Goal: Navigation & Orientation: Find specific page/section

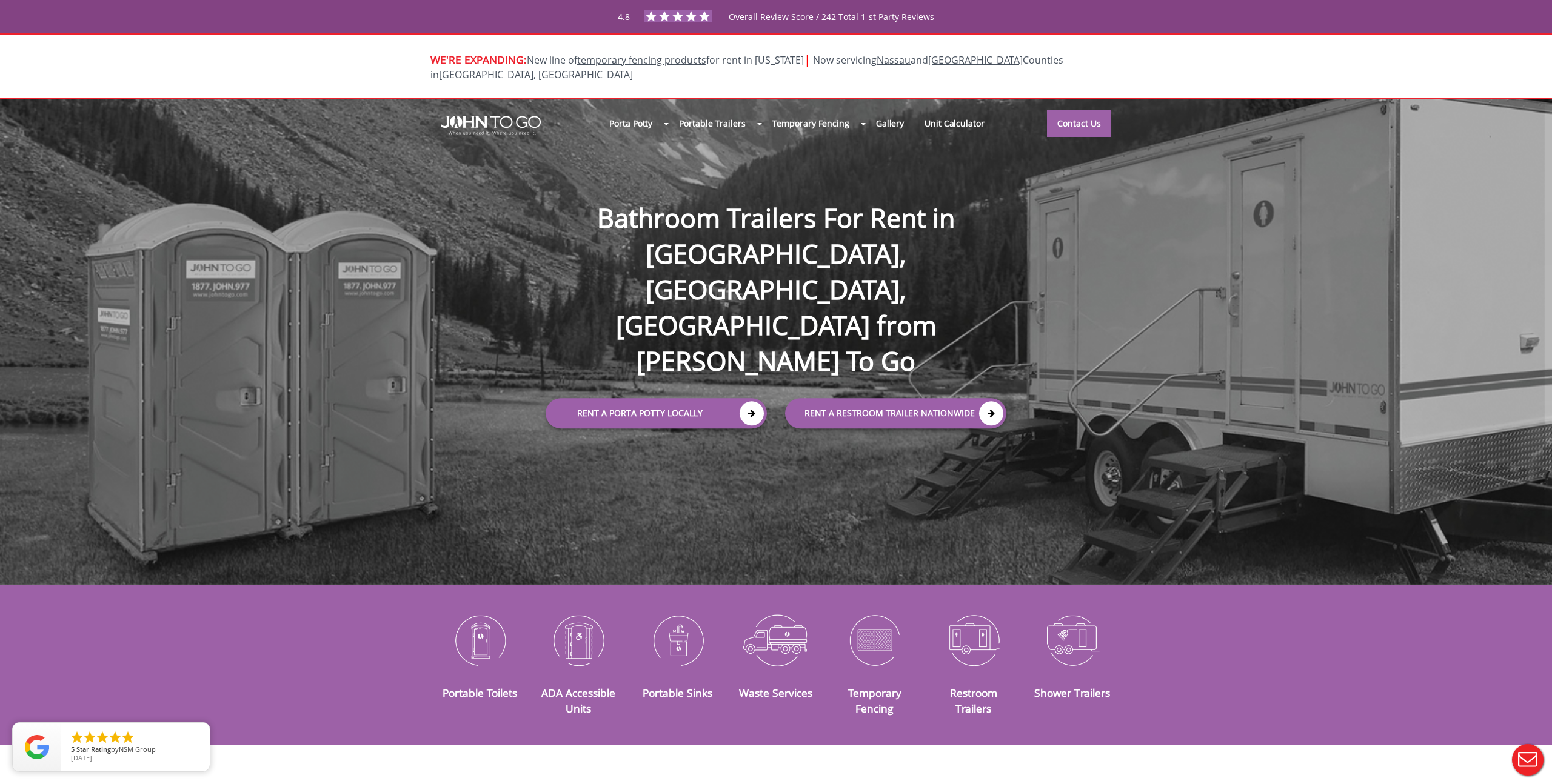
click at [281, 272] on div "Porta Potty Portable Toilets ADA Accessible Units Portable Sinks Waste Services…" at bounding box center [776, 342] width 1552 height 486
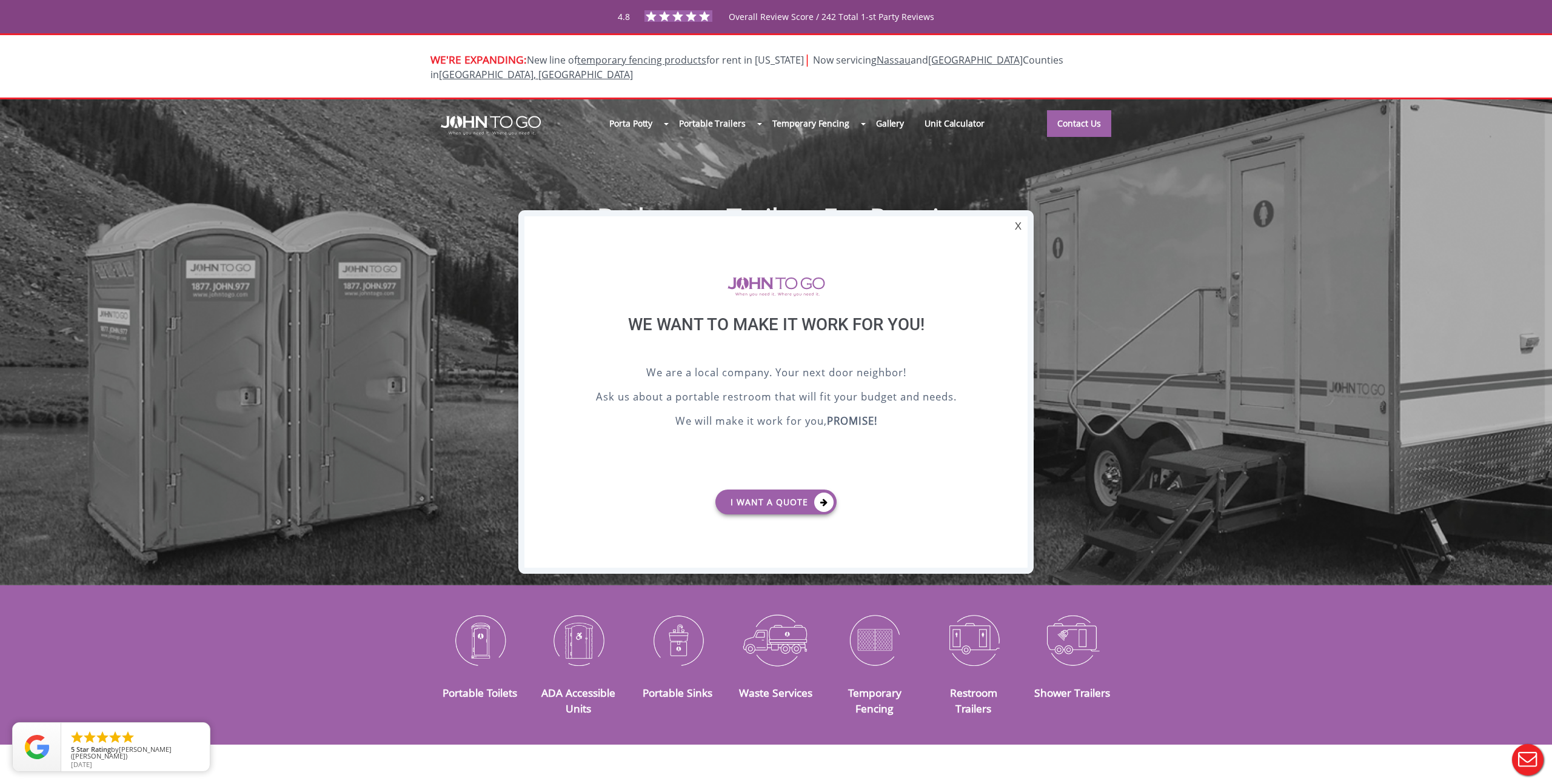
click at [1274, 241] on div at bounding box center [776, 392] width 1552 height 784
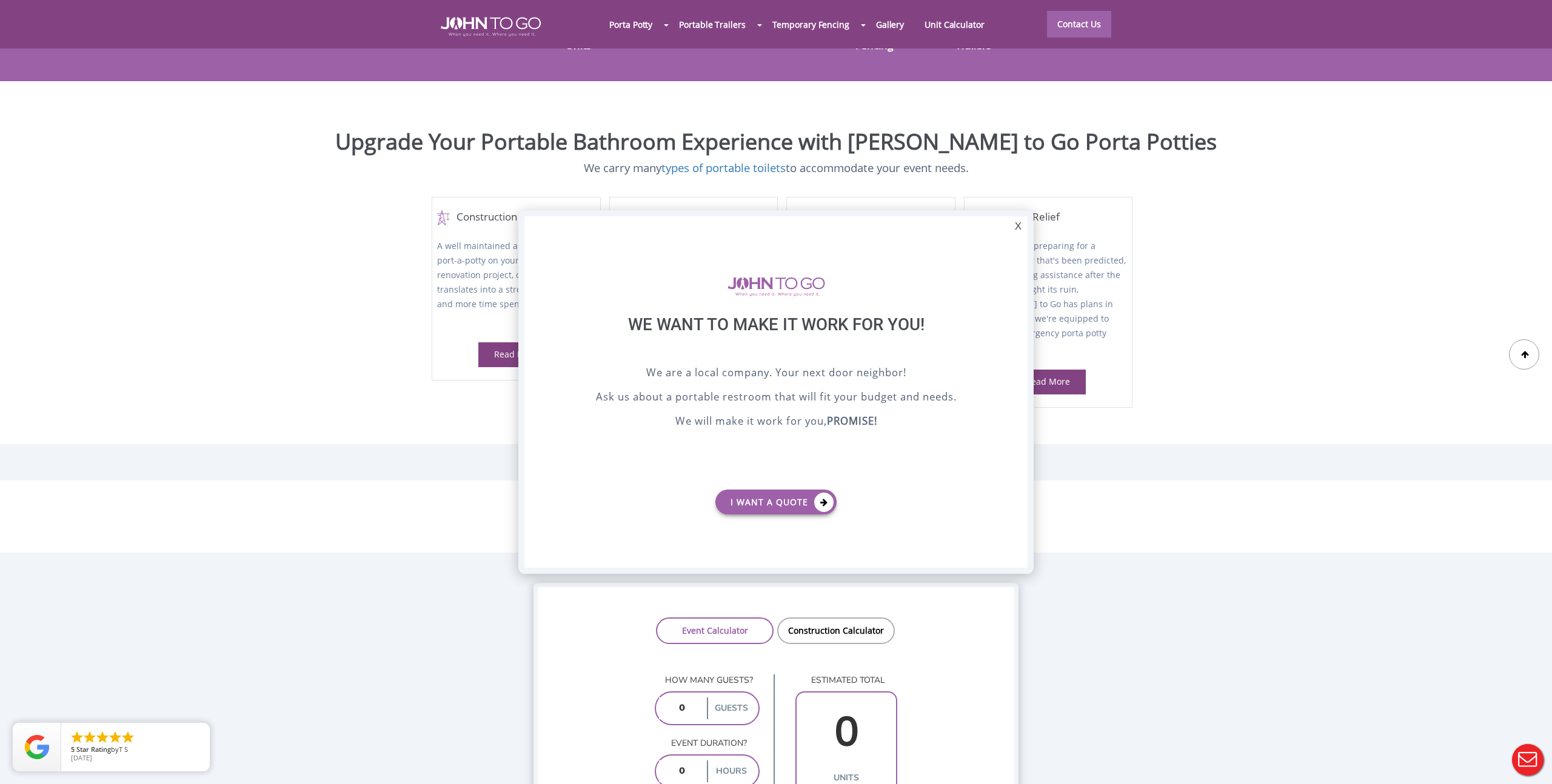
scroll to position [665, 0]
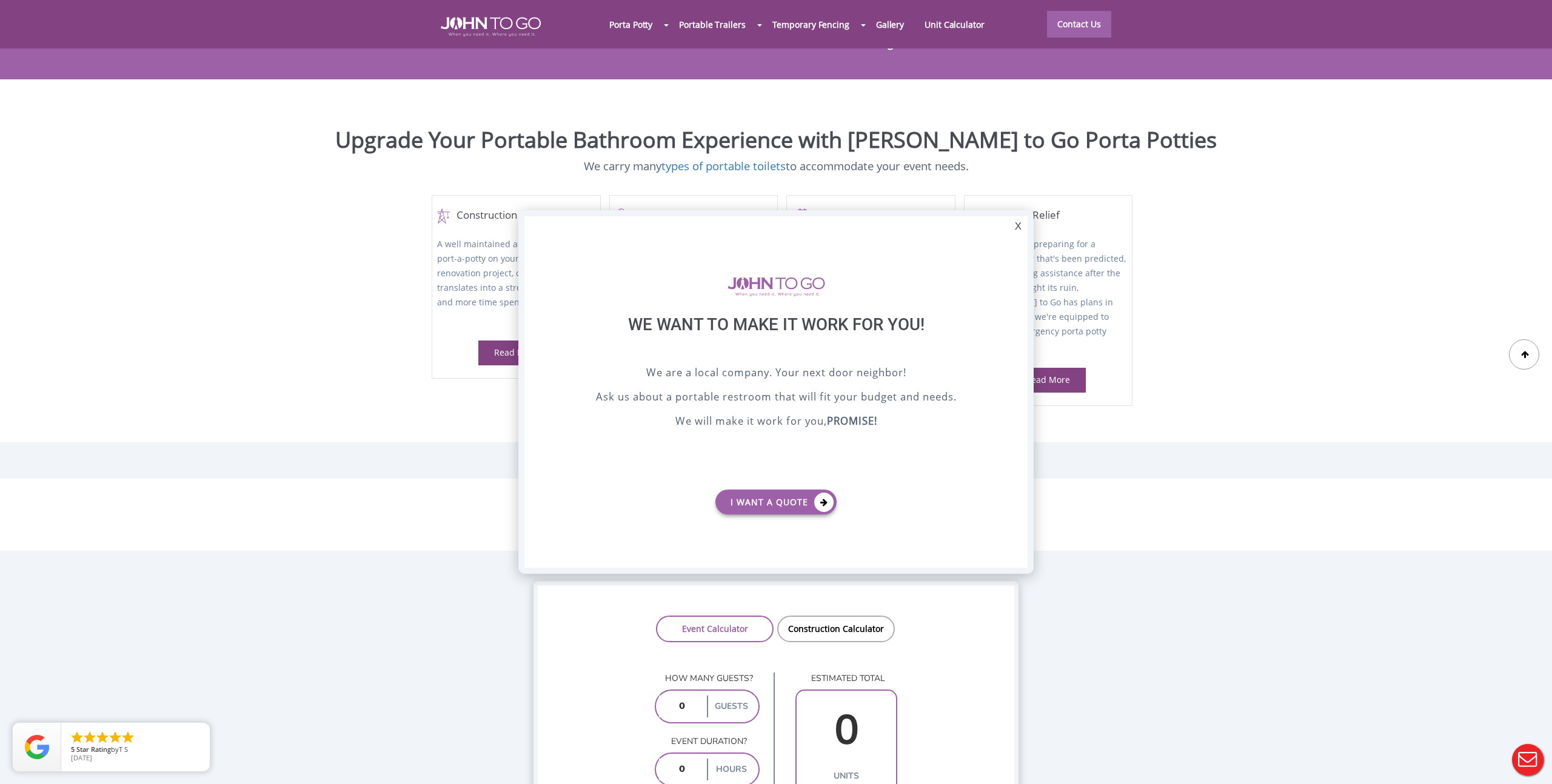
click at [306, 246] on div at bounding box center [776, 392] width 1552 height 784
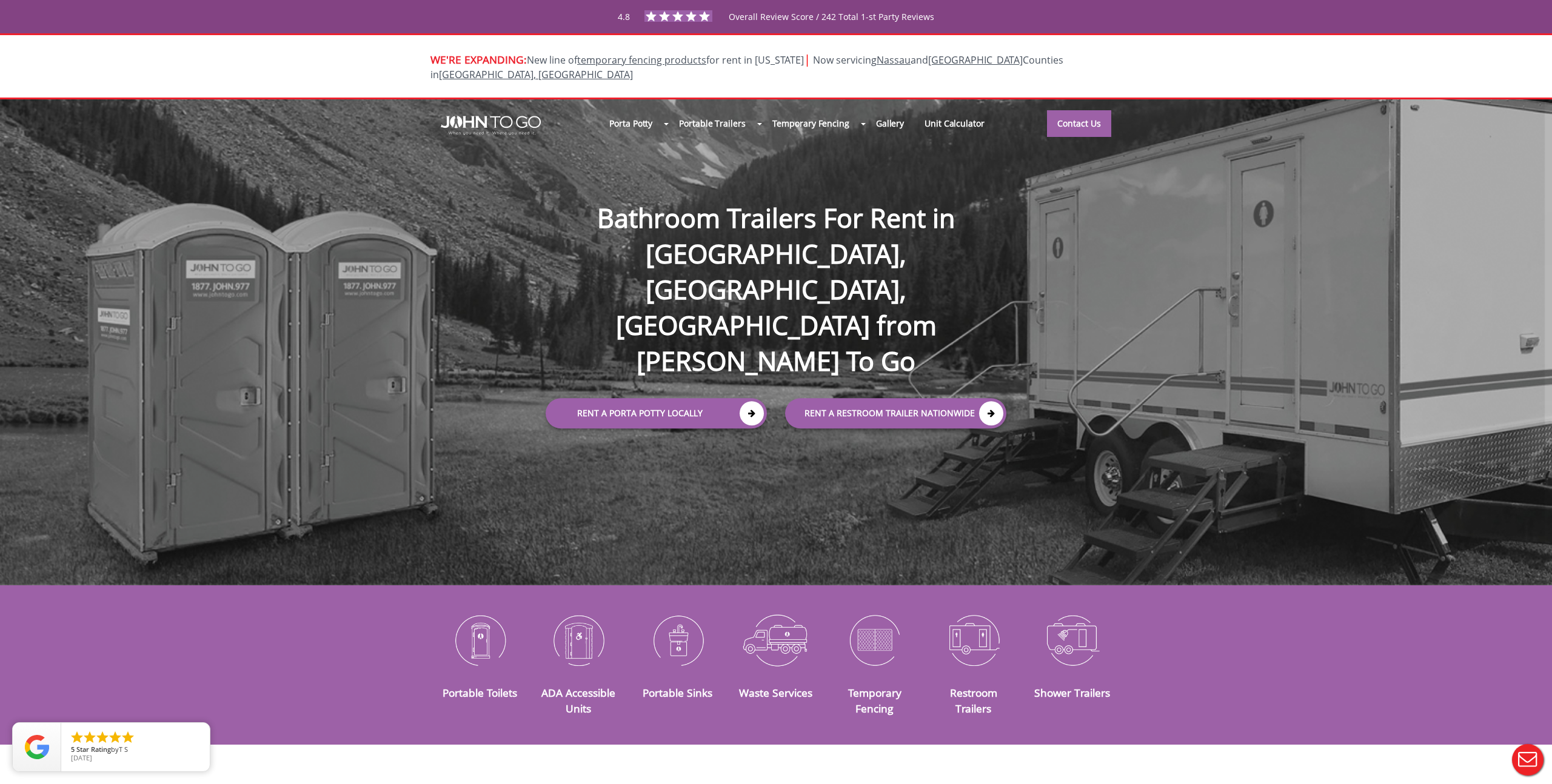
click at [392, 153] on div "Porta Potty Portable Toilets ADA Accessible Units Portable Sinks Waste Services…" at bounding box center [776, 342] width 1552 height 486
click at [526, 116] on img at bounding box center [491, 125] width 100 height 19
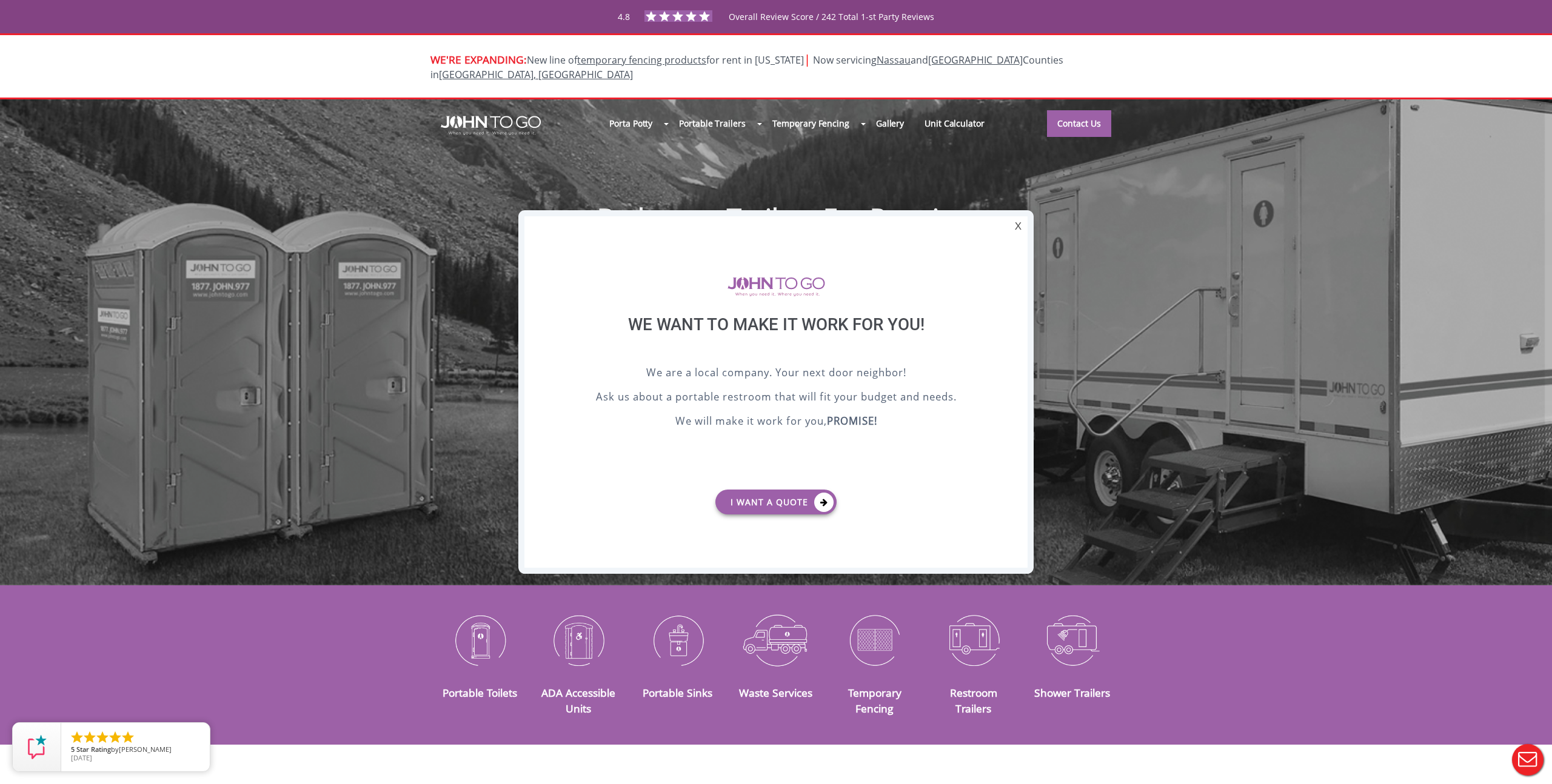
click at [530, 107] on div at bounding box center [776, 392] width 1552 height 784
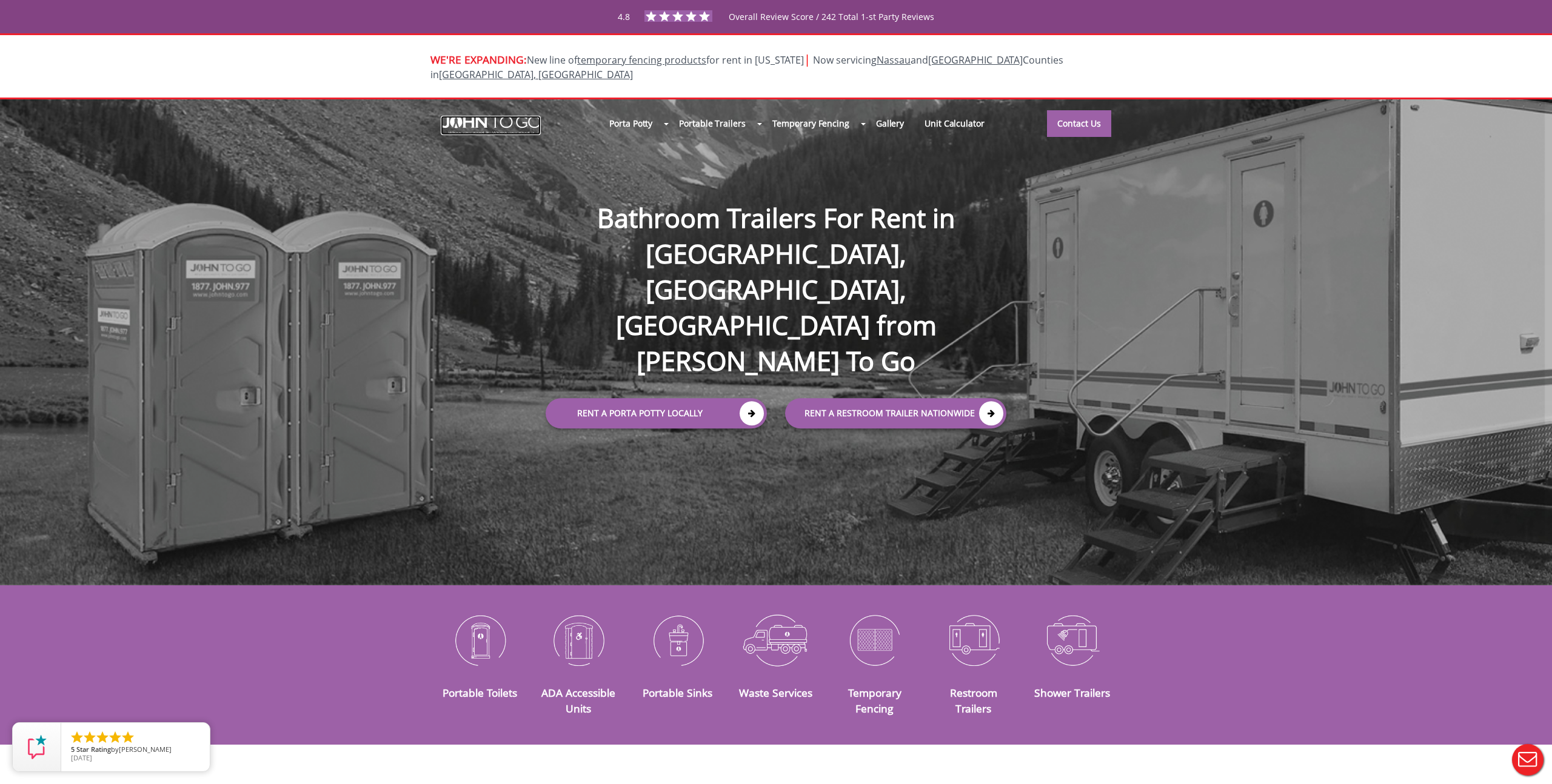
click at [509, 116] on img at bounding box center [491, 125] width 100 height 19
click at [503, 116] on img at bounding box center [491, 125] width 100 height 19
click at [523, 116] on img at bounding box center [491, 125] width 100 height 19
